Goal: Task Accomplishment & Management: Manage account settings

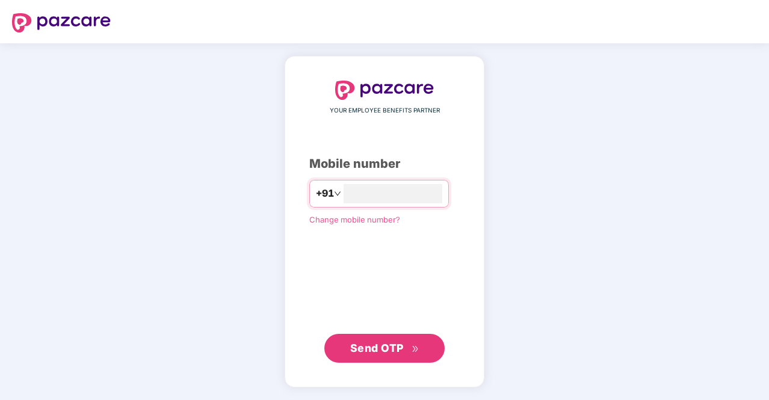
click at [404, 135] on div "YOUR EMPLOYEE BENEFITS PARTNER Mobile number +91 Change mobile number? Send OTP" at bounding box center [384, 222] width 151 height 283
click at [408, 191] on input "number" at bounding box center [393, 193] width 99 height 19
type input "**********"
click at [395, 345] on span "Send OTP" at bounding box center [377, 348] width 54 height 13
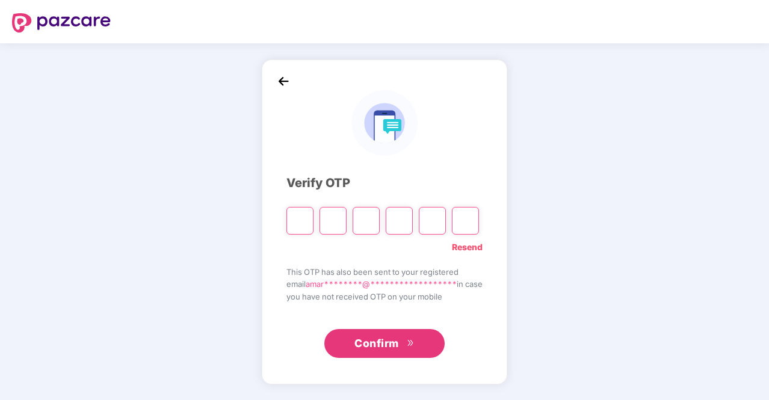
type input "*"
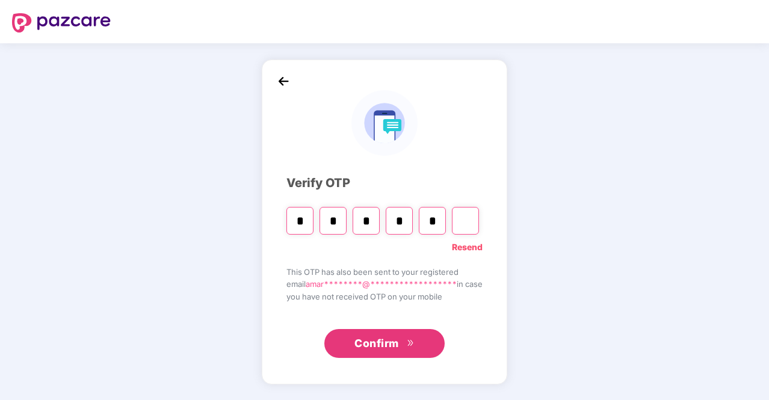
type input "*"
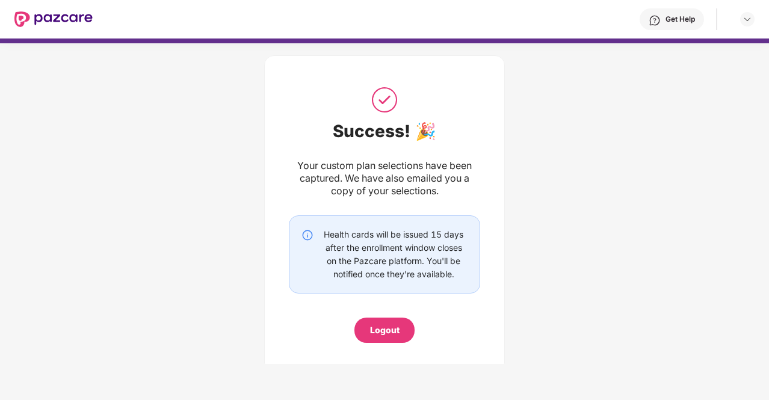
click at [382, 325] on div "Logout" at bounding box center [385, 330] width 30 height 13
